Goal: Check status: Check status

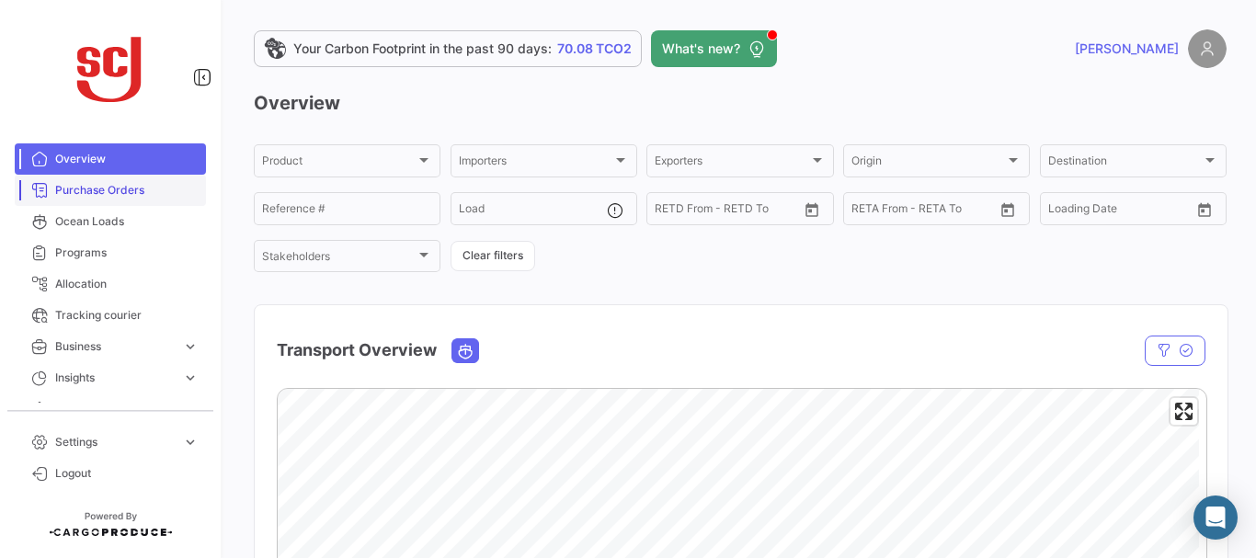
click at [154, 186] on span "Purchase Orders" at bounding box center [126, 190] width 143 height 17
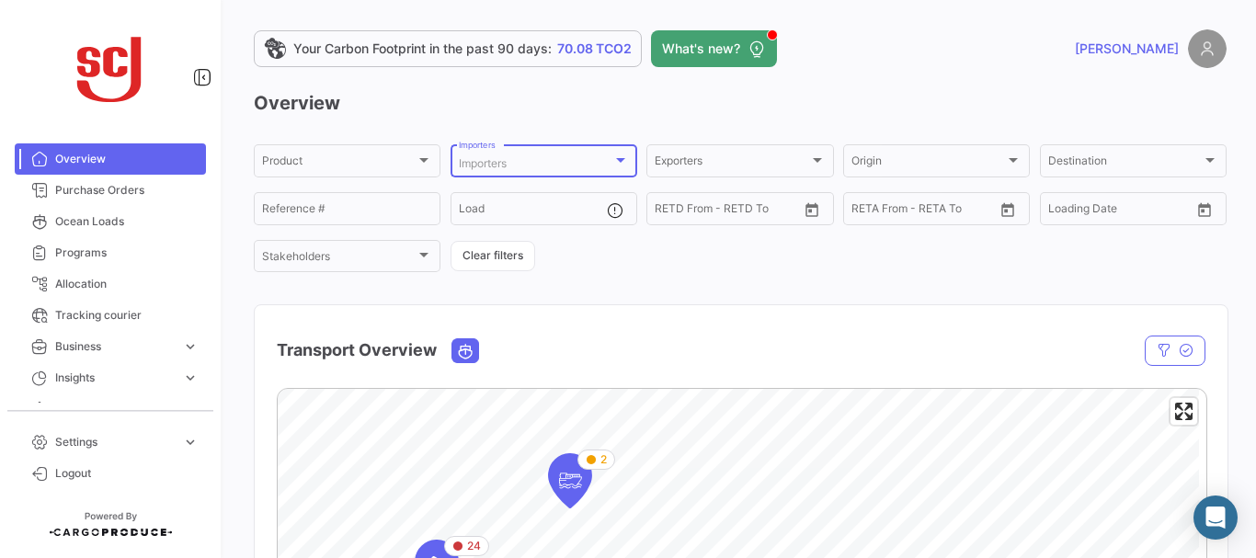
click at [483, 158] on span "Importers" at bounding box center [483, 163] width 48 height 14
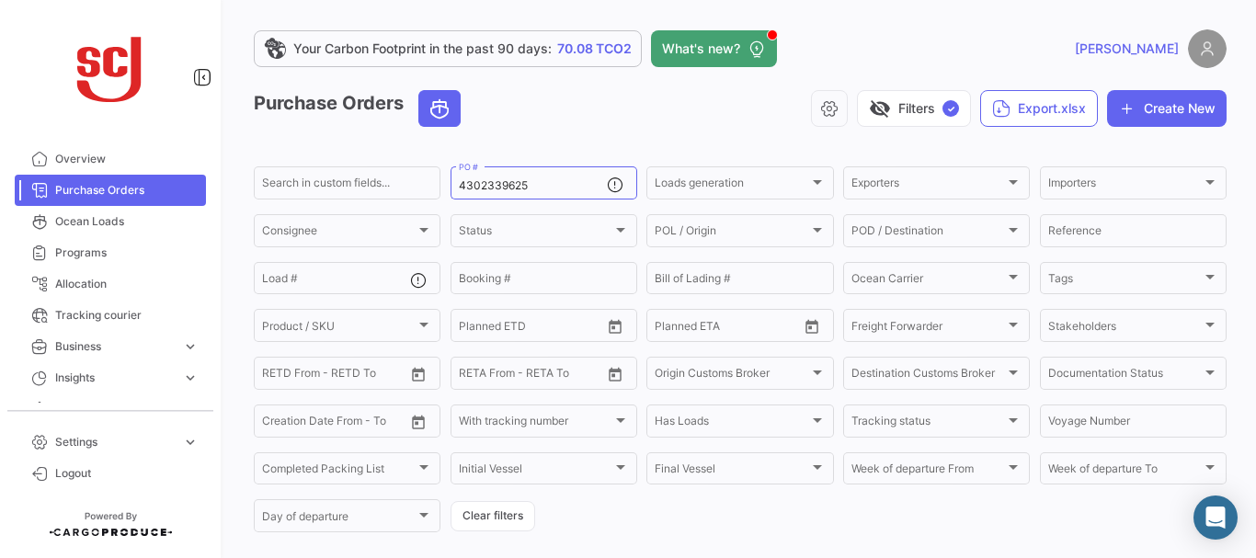
scroll to position [186, 0]
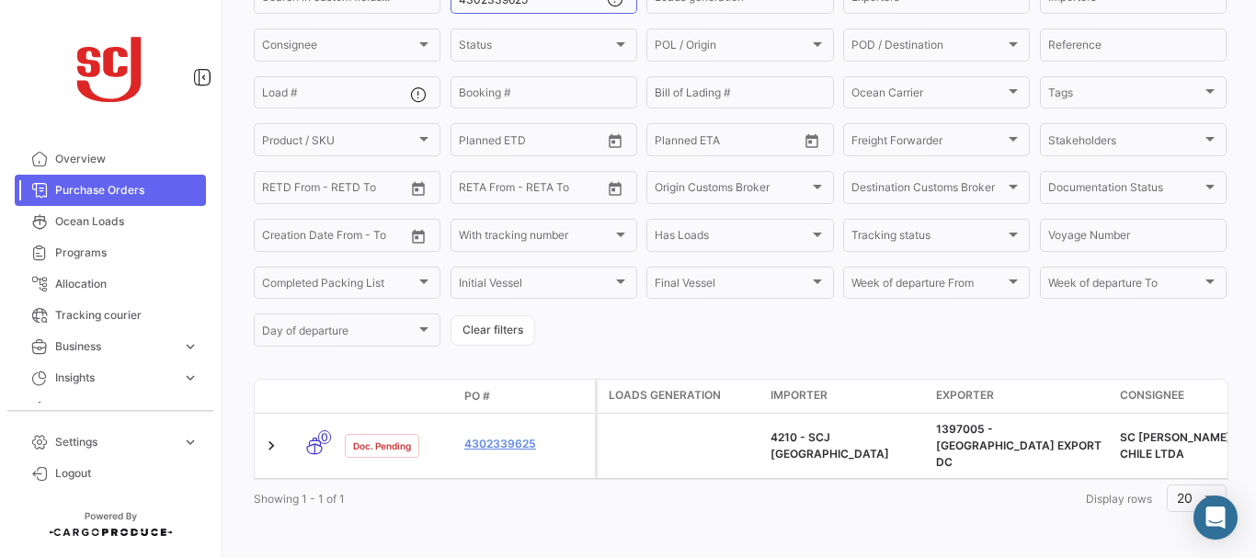
click at [79, 193] on span "Purchase Orders" at bounding box center [126, 190] width 143 height 17
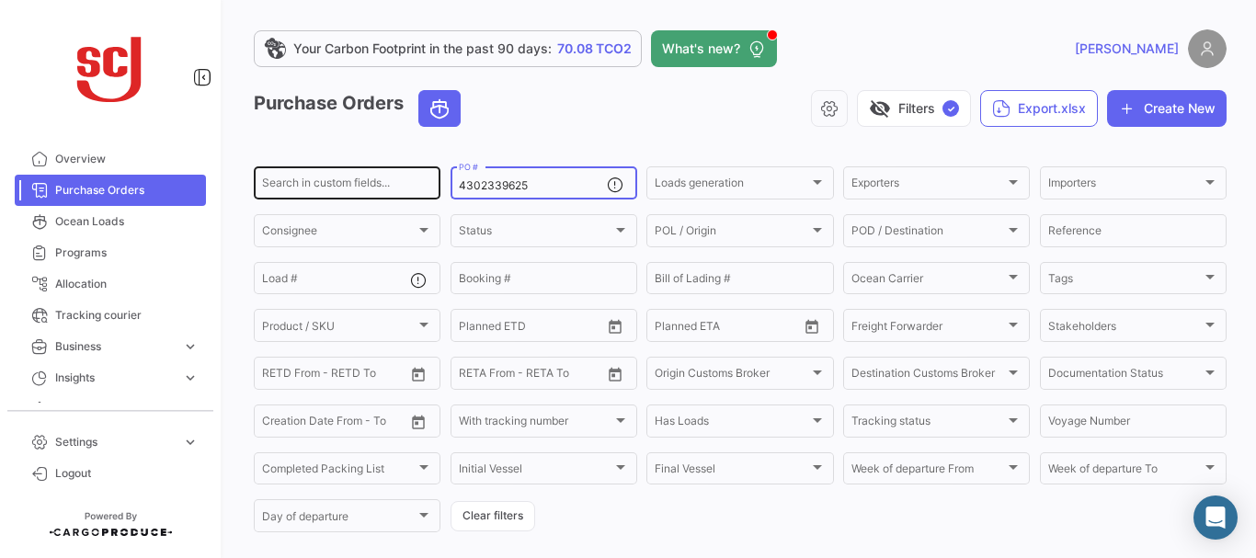
drag, startPoint x: 554, startPoint y: 186, endPoint x: 399, endPoint y: 178, distance: 155.5
click at [0, 0] on div "Search in custom fields... 4302339625 PO # Loads generation Loads generation Ex…" at bounding box center [0, 0] width 0 height 0
paste input "7327"
type input "4302337327"
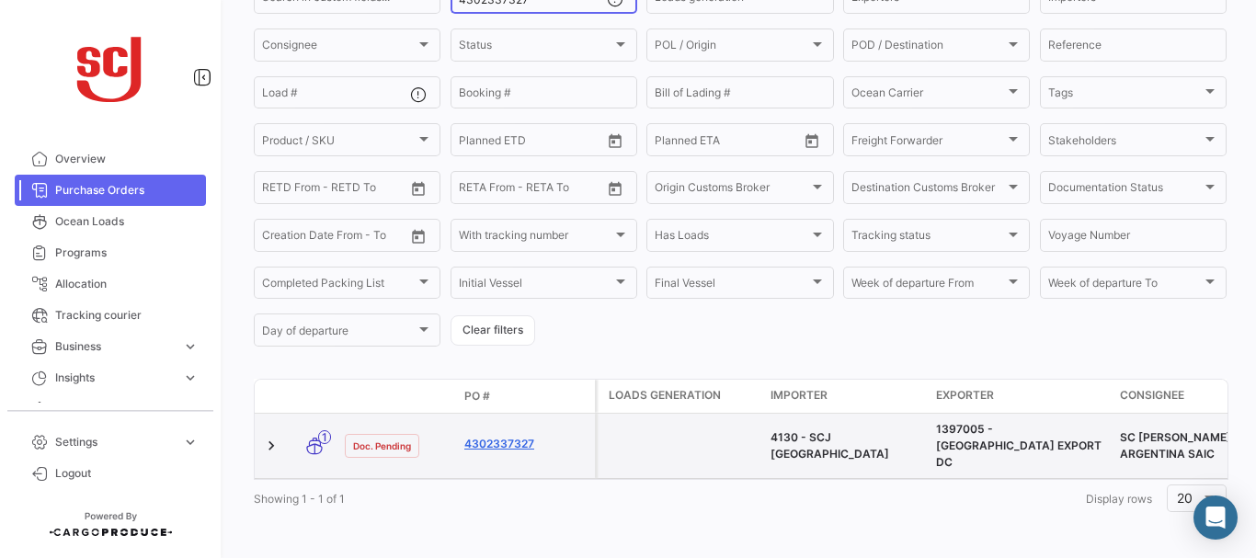
click at [489, 436] on link "4302337327" at bounding box center [525, 444] width 123 height 17
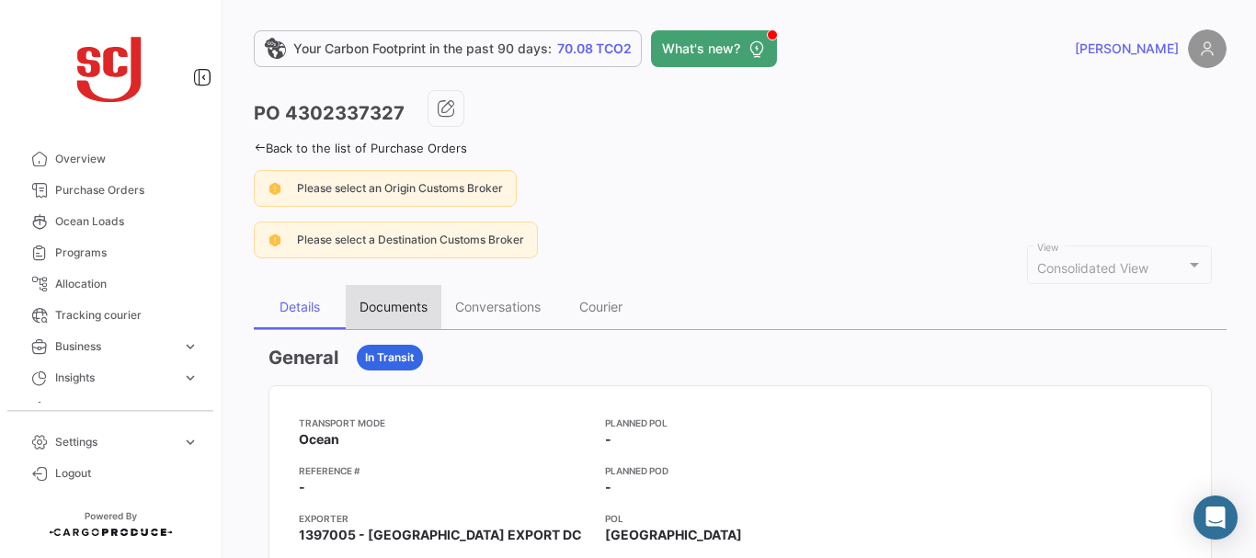
click at [400, 301] on div "Documents" at bounding box center [393, 307] width 68 height 16
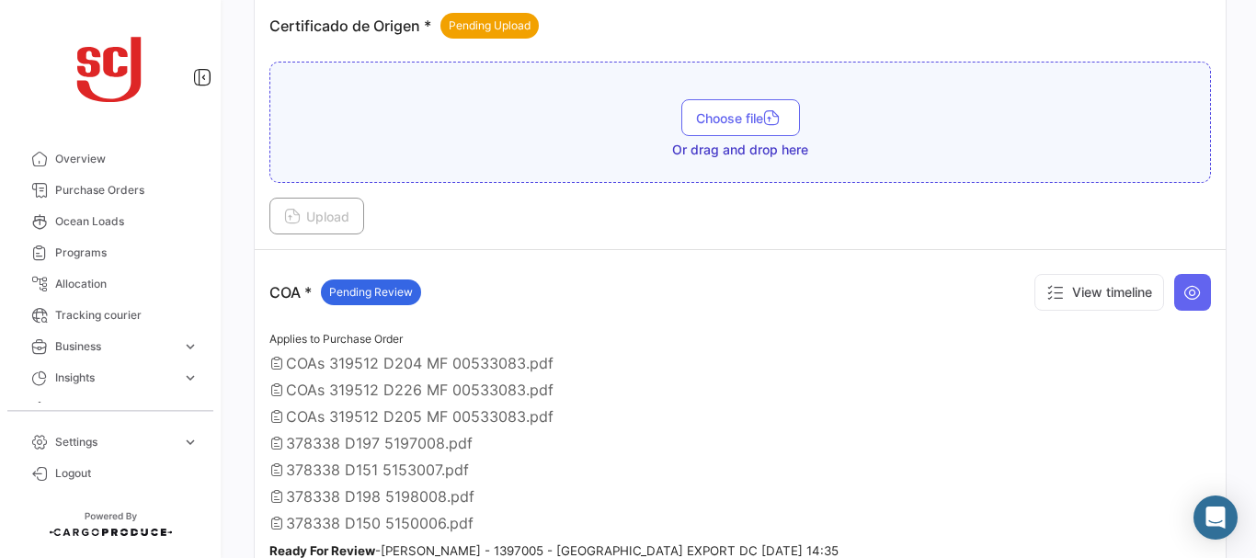
scroll to position [719, 0]
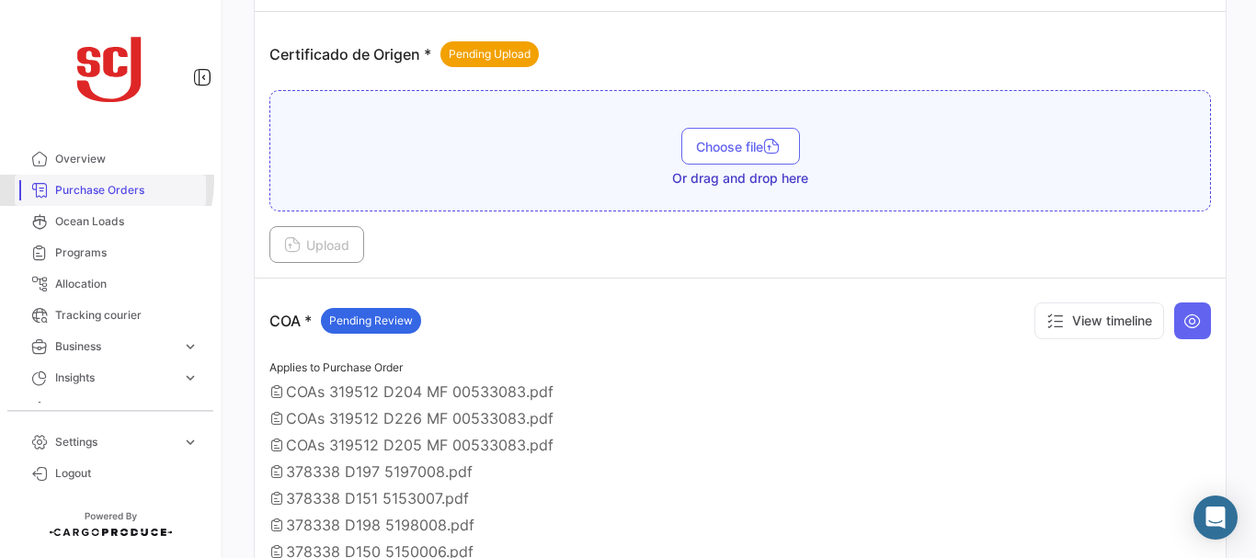
click at [85, 180] on link "Purchase Orders" at bounding box center [110, 190] width 191 height 31
